Goal: Understand process/instructions

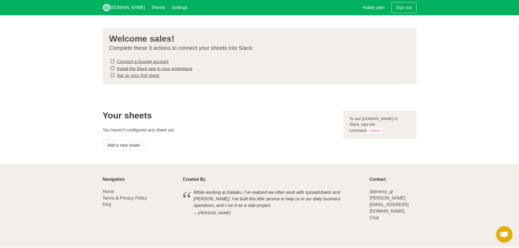
click at [146, 60] on link "Connect a Google account" at bounding box center [143, 61] width 52 height 5
click at [113, 72] on icon at bounding box center [112, 75] width 5 height 7
click at [120, 69] on link "Install the Slack app in your workspace" at bounding box center [155, 68] width 76 height 5
click at [125, 76] on link "Set up your first sheet" at bounding box center [138, 75] width 43 height 5
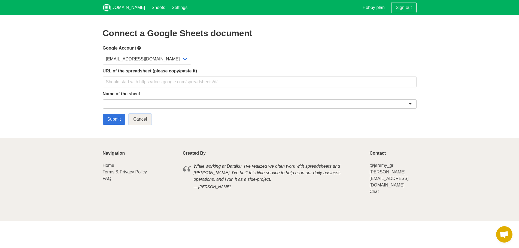
click at [141, 118] on link "Cancel" at bounding box center [140, 119] width 23 height 11
